Goal: Information Seeking & Learning: Learn about a topic

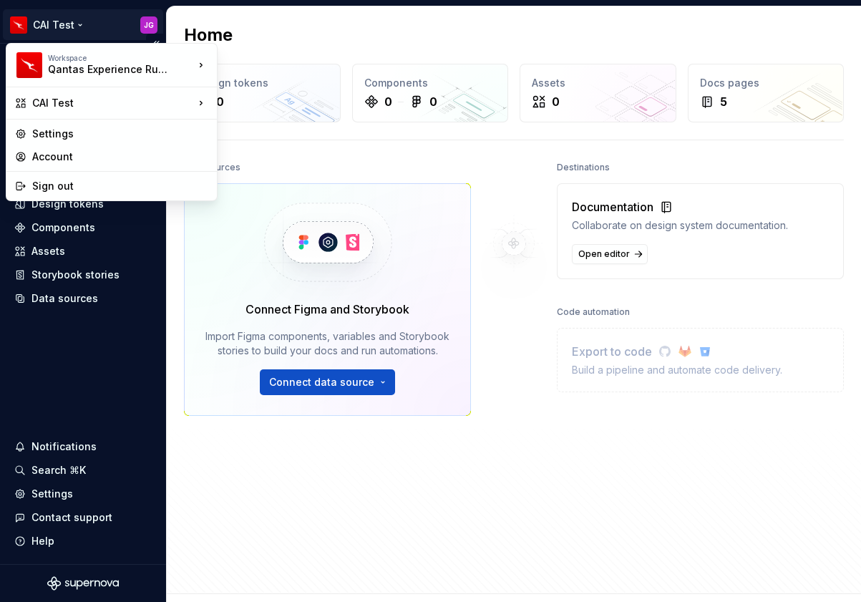
click at [72, 27] on html "CAI Test JG Home Documentation Analytics Code automation Design system data Des…" at bounding box center [430, 301] width 861 height 602
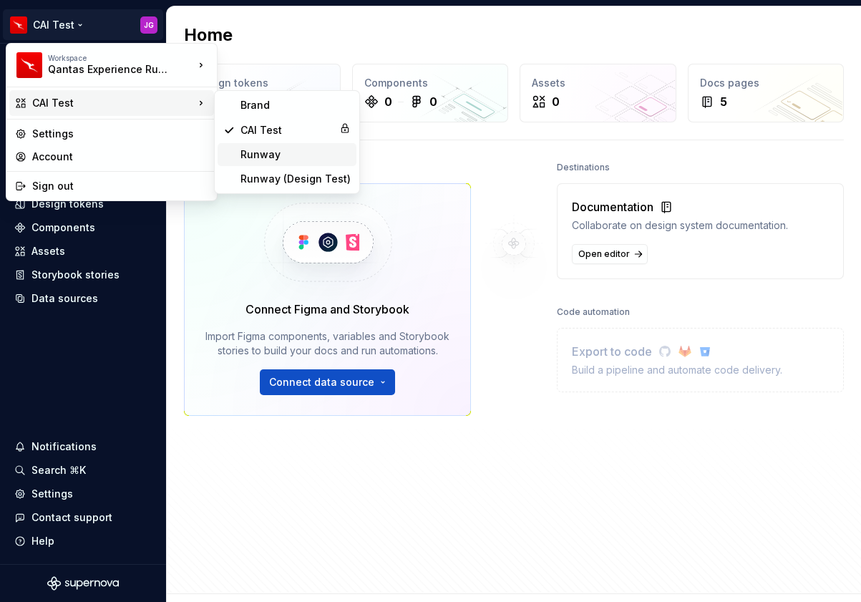
click at [254, 147] on div "Runway" at bounding box center [295, 154] width 110 height 14
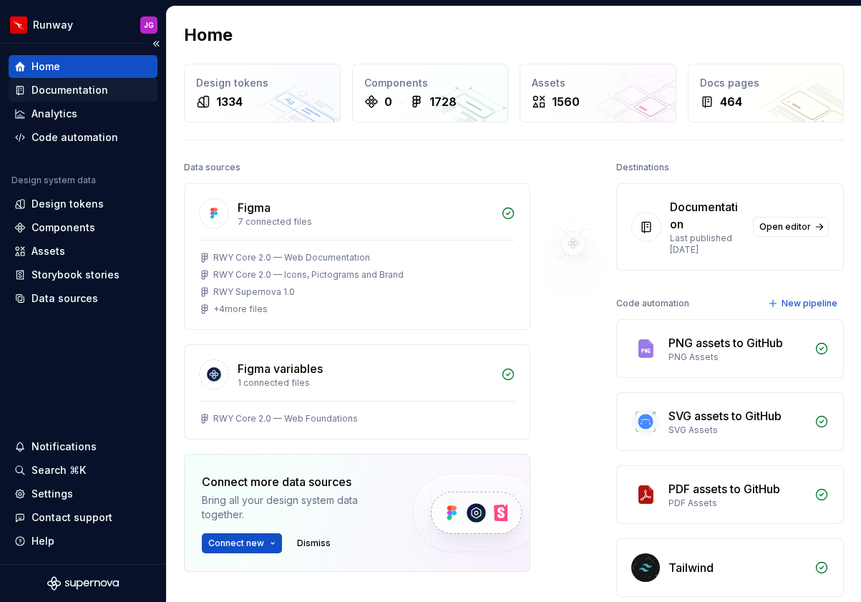
click at [88, 89] on div "Documentation" at bounding box center [69, 90] width 77 height 14
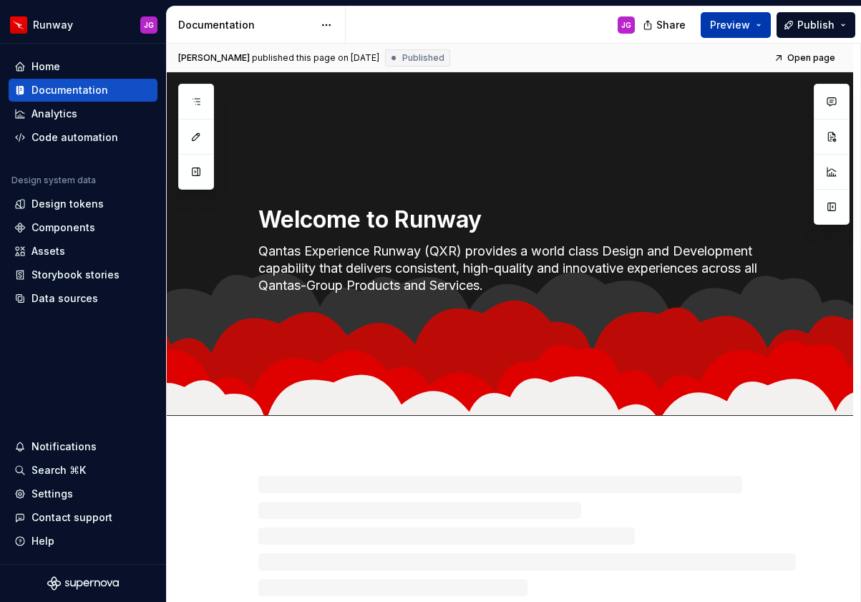
click at [754, 24] on button "Preview" at bounding box center [736, 25] width 70 height 26
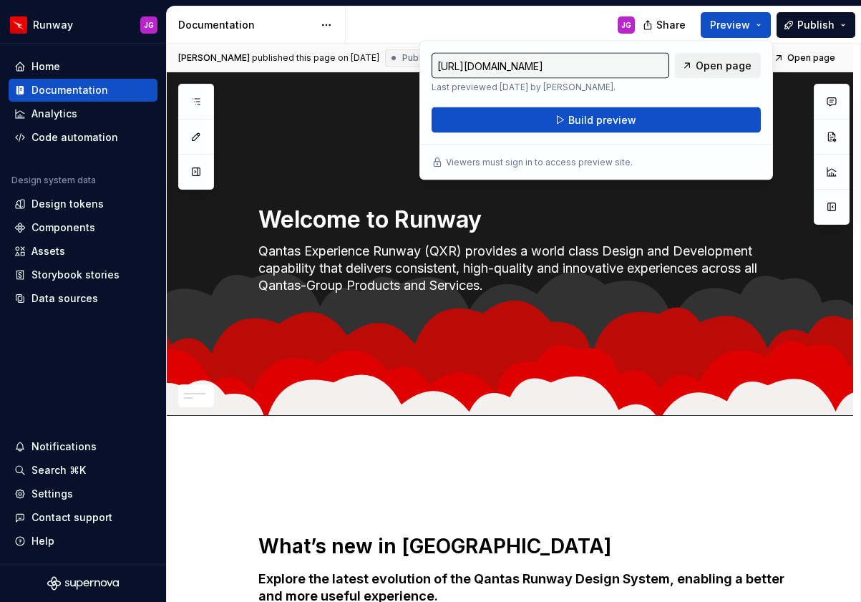
click at [730, 67] on span "Open page" at bounding box center [724, 66] width 56 height 14
type textarea "*"
